Goal: Task Accomplishment & Management: Manage account settings

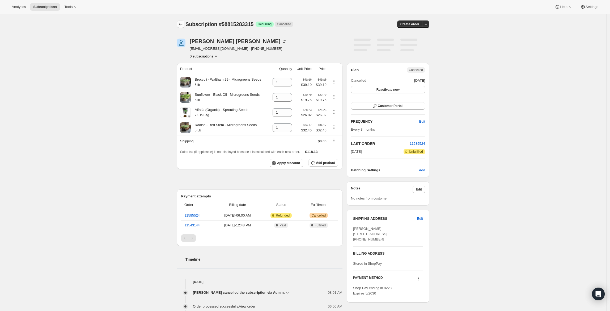
click at [181, 24] on icon "Subscriptions" at bounding box center [180, 24] width 3 height 3
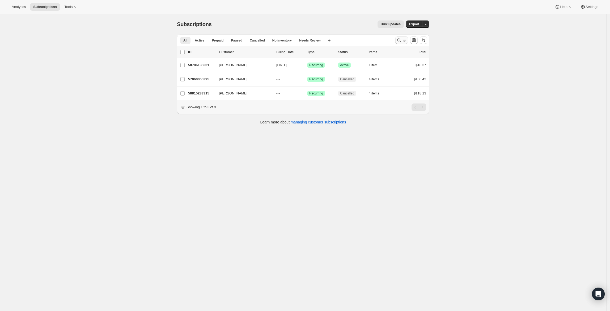
click at [402, 39] on icon "Search and filter results" at bounding box center [399, 39] width 5 height 5
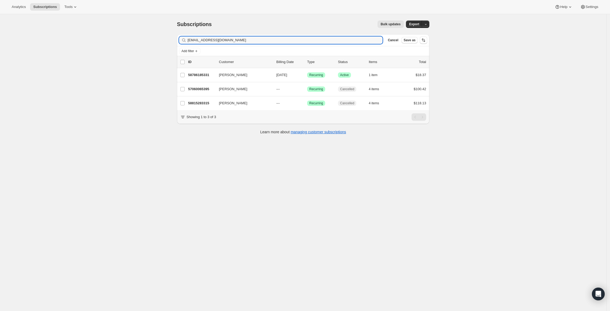
click at [272, 35] on div "Filter subscribers [EMAIL_ADDRESS][DOMAIN_NAME] Clear Cancel Save as" at bounding box center [303, 40] width 253 height 12
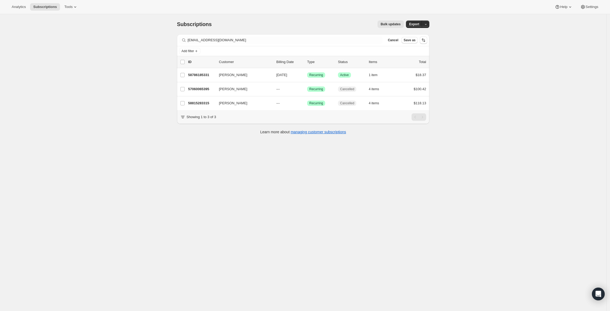
click at [272, 35] on div "Filter subscribers [EMAIL_ADDRESS][DOMAIN_NAME] Clear Cancel Save as" at bounding box center [303, 40] width 253 height 12
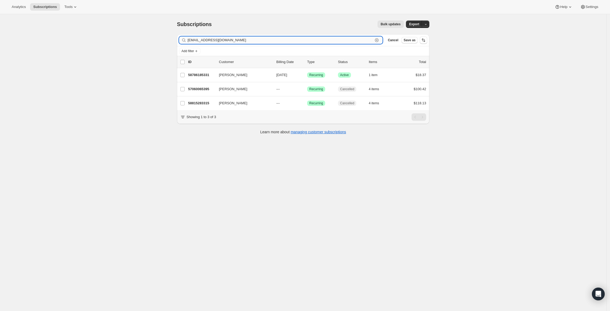
click at [269, 37] on input "[EMAIL_ADDRESS][DOMAIN_NAME]" at bounding box center [281, 39] width 186 height 7
paste input "[PERSON_NAME].b.forbes+"
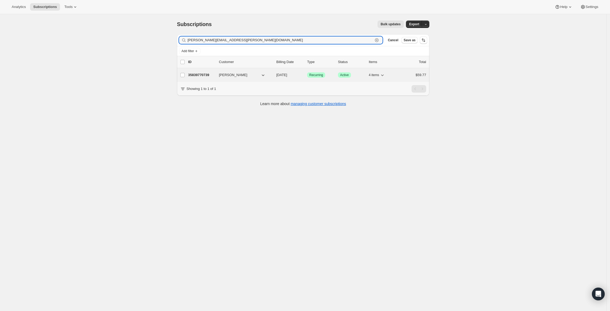
type input "[PERSON_NAME][EMAIL_ADDRESS][PERSON_NAME][DOMAIN_NAME]"
click at [215, 72] on div "35839770739 [PERSON_NAME] [DATE] Success Recurring Success Active 4 items $59.77" at bounding box center [307, 74] width 238 height 7
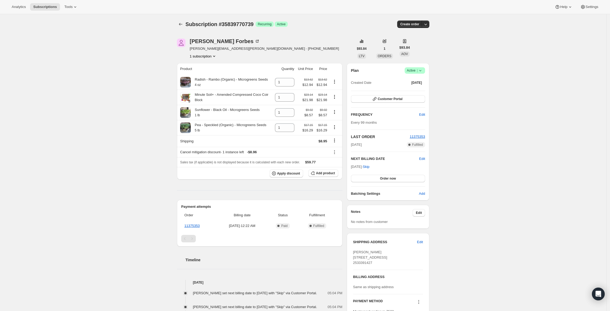
click at [422, 70] on icon at bounding box center [420, 70] width 5 height 5
click at [407, 93] on button "Cancel subscription" at bounding box center [417, 90] width 33 height 9
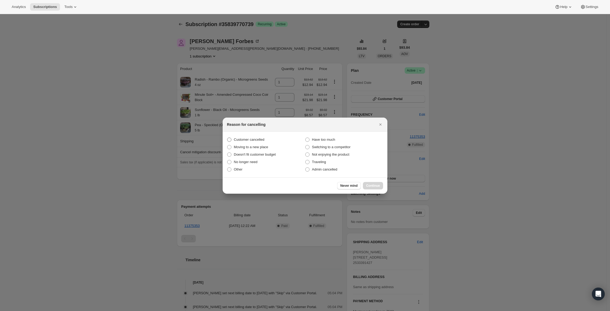
click at [249, 137] on span "Customer cancelled" at bounding box center [249, 139] width 31 height 4
click at [228, 137] on input "Customer cancelled" at bounding box center [227, 137] width 0 height 0
radio input "true"
click at [375, 184] on span "Continue" at bounding box center [373, 185] width 14 height 4
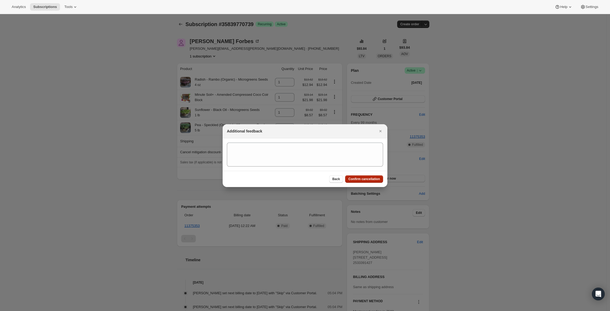
click at [372, 179] on span "Confirm cancellation" at bounding box center [365, 179] width 32 height 4
